Goal: Check status: Check status

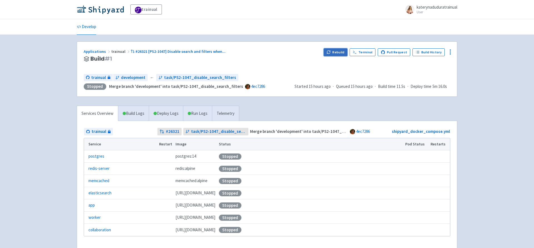
click at [339, 51] on button "Rebuild" at bounding box center [336, 52] width 24 height 8
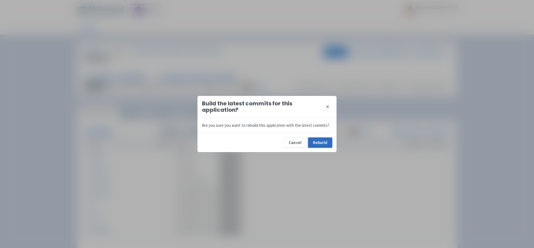
click at [318, 142] on button "Rebuild" at bounding box center [320, 143] width 24 height 10
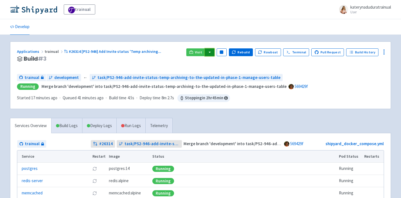
click at [213, 50] on button "button" at bounding box center [209, 52] width 9 height 8
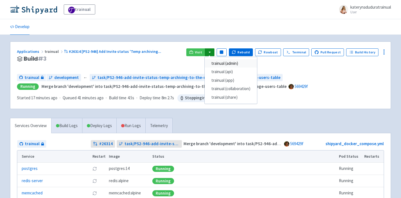
click at [235, 65] on link "trainual (admin)" at bounding box center [230, 63] width 52 height 9
